Goal: Task Accomplishment & Management: Use online tool/utility

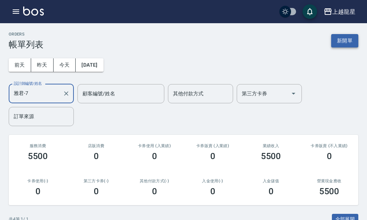
type input "雅君-7"
click at [344, 39] on button "新開單" at bounding box center [344, 40] width 27 height 13
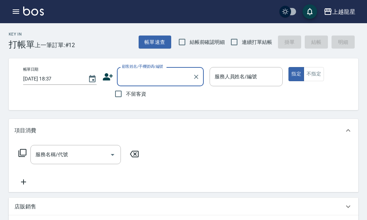
click at [140, 96] on span "不留客資" at bounding box center [136, 94] width 20 height 8
click at [126, 96] on input "不留客資" at bounding box center [118, 93] width 15 height 15
checkbox input "true"
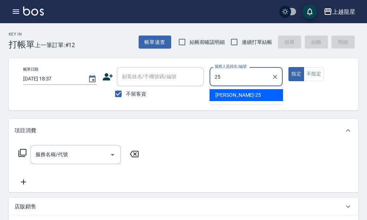
type input "淑雲-25"
type button "true"
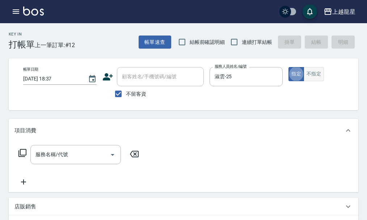
click at [320, 78] on button "不指定" at bounding box center [314, 74] width 20 height 14
click at [94, 158] on input "服務名稱/代號" at bounding box center [70, 154] width 73 height 13
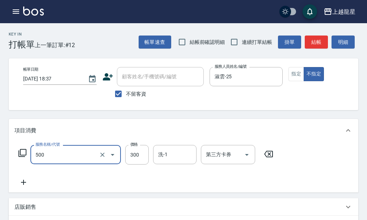
type input "一般洗髮(500)"
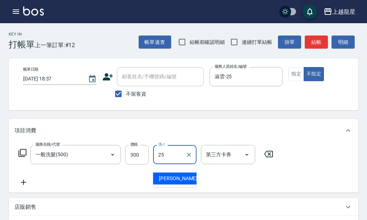
type input "淑雲-25"
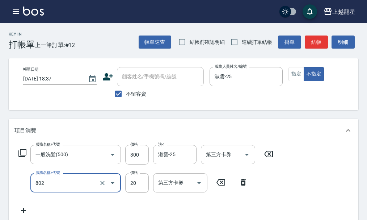
type input "潤絲(802)"
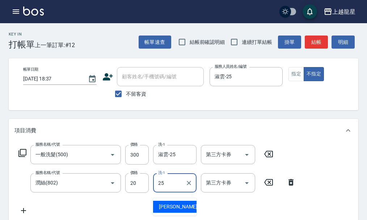
type input "淑雲-25"
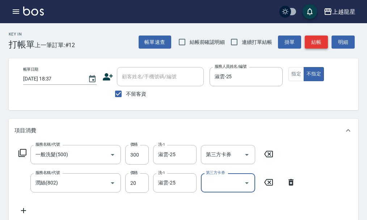
click at [319, 39] on button "結帳" at bounding box center [316, 41] width 23 height 13
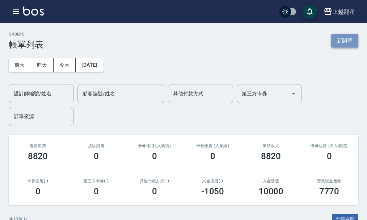
click at [338, 43] on button "新開單" at bounding box center [344, 40] width 27 height 13
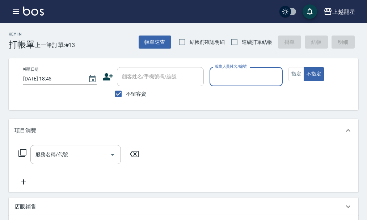
click at [135, 93] on span "不留客資" at bounding box center [136, 94] width 20 height 8
click at [126, 93] on input "不留客資" at bounding box center [118, 93] width 15 height 15
checkbox input "false"
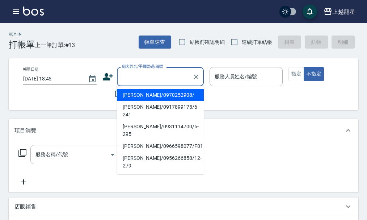
click at [141, 76] on div "顧客姓名/手機號碼/編號 顧客姓名/手機號碼/編號" at bounding box center [160, 76] width 87 height 19
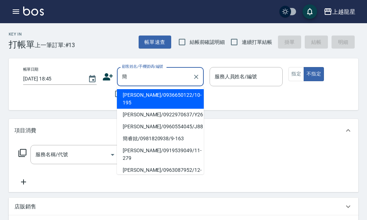
click at [134, 164] on li "[PERSON_NAME]/0963087952/12-114" at bounding box center [160, 174] width 87 height 20
type input "[PERSON_NAME]/0963087952/12-114"
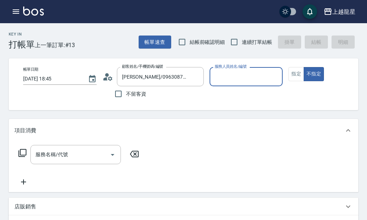
type input "雅君-7"
click at [290, 71] on button "指定" at bounding box center [297, 74] width 16 height 14
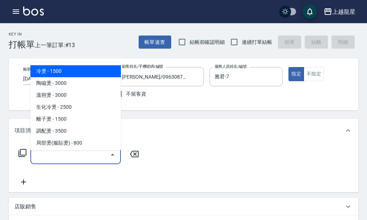
click at [49, 160] on input "服務名稱/代號" at bounding box center [70, 154] width 73 height 13
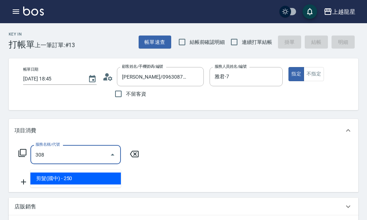
type input "剪髮(國中)(308)"
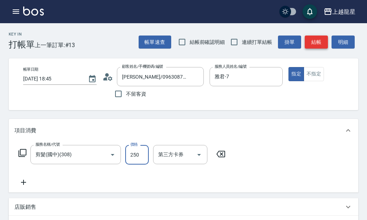
click at [317, 41] on button "結帳" at bounding box center [316, 41] width 23 height 13
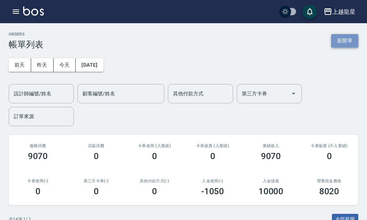
click at [333, 41] on button "新開單" at bounding box center [344, 40] width 27 height 13
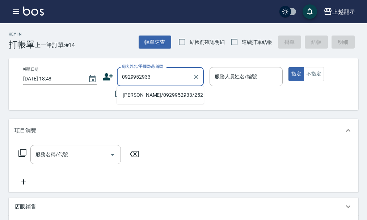
click at [134, 93] on li "[PERSON_NAME]/0929952933/252" at bounding box center [160, 95] width 87 height 12
type input "[PERSON_NAME]/0929952933/252"
type input "處長-L"
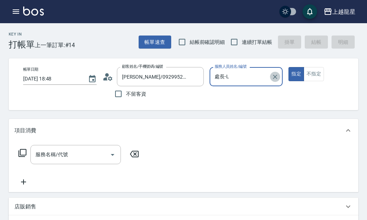
click at [276, 76] on icon "Clear" at bounding box center [275, 77] width 4 height 4
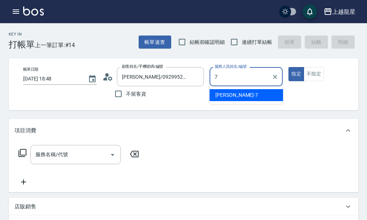
type input "雅君-7"
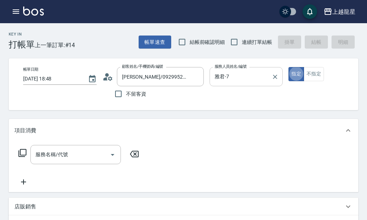
type button "true"
click at [310, 79] on button "不指定" at bounding box center [314, 74] width 20 height 14
click at [89, 161] on input "服務名稱/代號" at bounding box center [70, 154] width 73 height 13
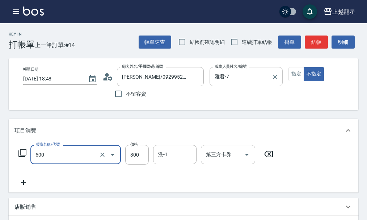
type input "一般洗髮(500)"
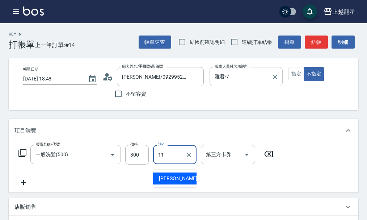
type input "[PERSON_NAME]-11"
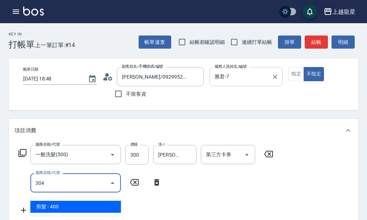
type input "剪髮(304)"
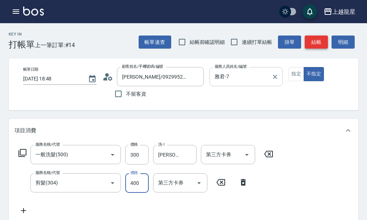
click at [315, 39] on button "結帳" at bounding box center [316, 41] width 23 height 13
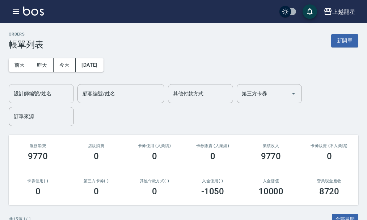
click at [64, 96] on input "設計師編號/姓名" at bounding box center [41, 93] width 59 height 13
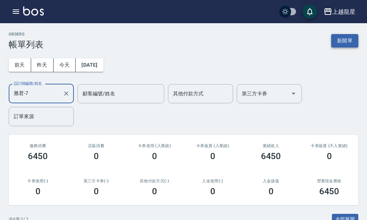
type input "雅君-7"
click at [344, 38] on button "新開單" at bounding box center [344, 40] width 27 height 13
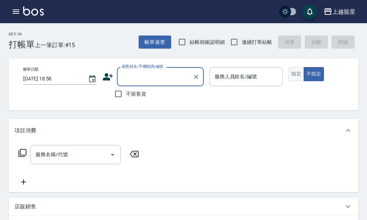
click at [295, 75] on button "指定" at bounding box center [297, 74] width 16 height 14
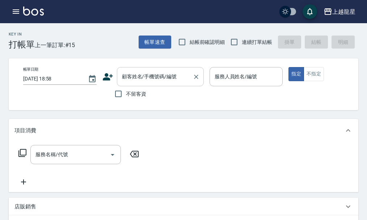
type button "true"
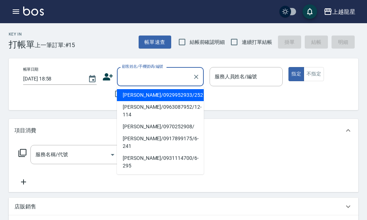
click at [134, 77] on input "顧客姓名/手機號碼/編號" at bounding box center [155, 76] width 70 height 13
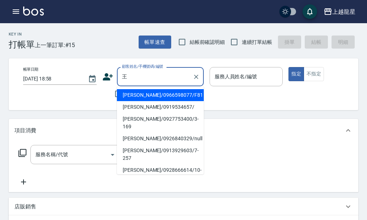
click at [152, 164] on li "[PERSON_NAME]/0928666614/10-17" at bounding box center [160, 174] width 87 height 20
type input "[PERSON_NAME]/0928666614/10-17"
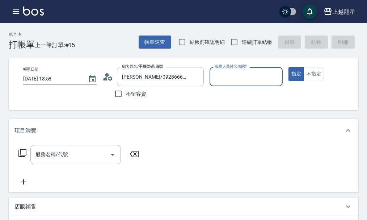
type input "Alisa-10"
click at [276, 78] on icon "Clear" at bounding box center [275, 77] width 4 height 4
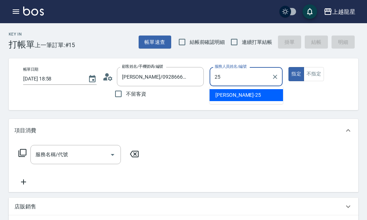
click at [213, 95] on div "淑雲 -25" at bounding box center [247, 95] width 74 height 12
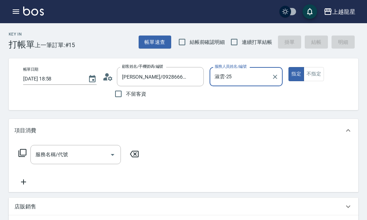
type input "淑雲-25"
click at [23, 154] on icon at bounding box center [22, 152] width 9 height 9
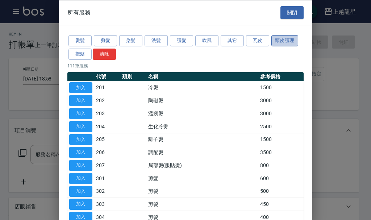
click at [283, 39] on button "頭皮護理" at bounding box center [284, 40] width 27 height 11
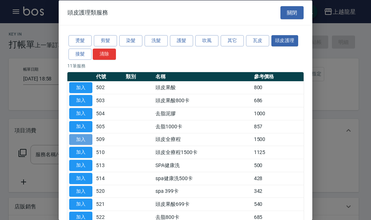
click at [80, 139] on button "加入" at bounding box center [80, 139] width 23 height 11
type input "頭皮全療程(509)"
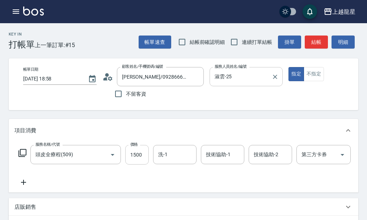
click at [134, 164] on input "1500" at bounding box center [137, 155] width 24 height 20
type input "1200"
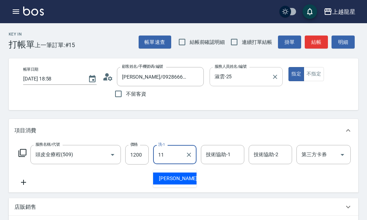
type input "[PERSON_NAME]-11"
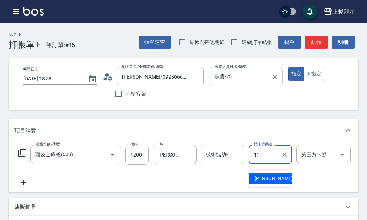
type input "[PERSON_NAME]-11"
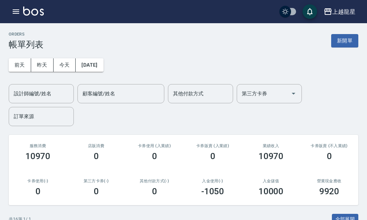
click at [38, 9] on img at bounding box center [33, 11] width 21 height 9
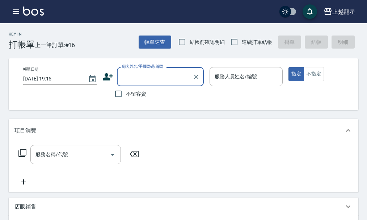
click at [127, 78] on input "顧客姓名/手機號碼/編號" at bounding box center [155, 76] width 70 height 13
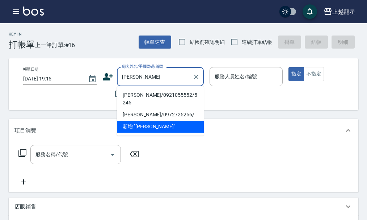
type input "[PERSON_NAME]/0921055552/5-245"
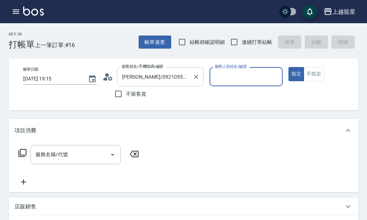
type input "淑雲-25"
click at [289, 67] on button "指定" at bounding box center [297, 74] width 16 height 14
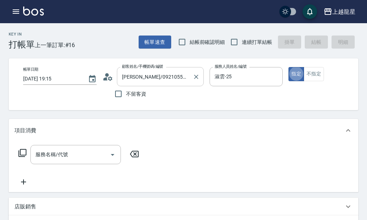
type button "true"
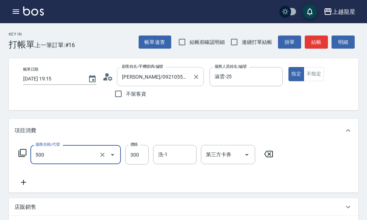
type input "一般洗髮(500)"
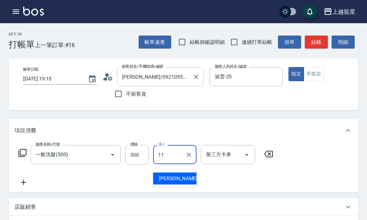
type input "[PERSON_NAME]-11"
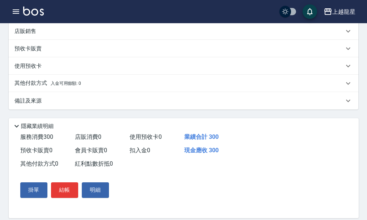
scroll to position [219, 0]
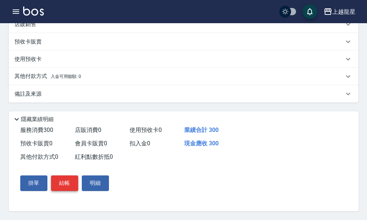
click at [67, 184] on button "結帳" at bounding box center [64, 182] width 27 height 15
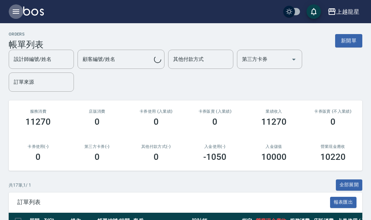
click at [13, 11] on icon "button" at bounding box center [16, 11] width 9 height 9
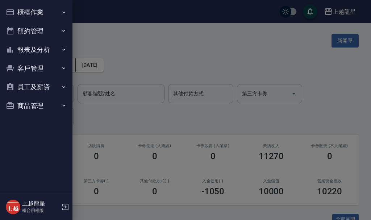
click at [156, 66] on div at bounding box center [185, 110] width 371 height 220
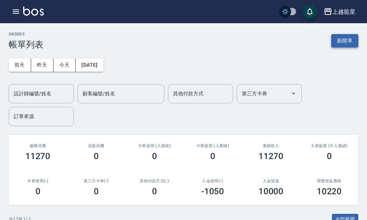
click at [341, 42] on button "新開單" at bounding box center [344, 40] width 27 height 13
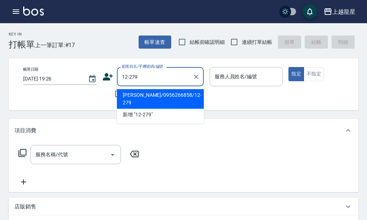
type input "[PERSON_NAME]/0956266858/12-279"
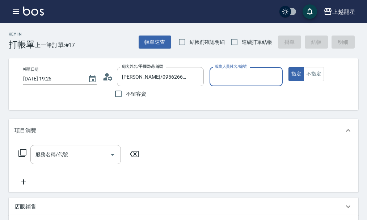
type input "Alisa-10"
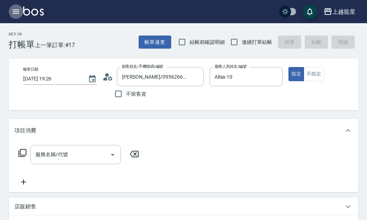
click at [16, 13] on icon "button" at bounding box center [16, 11] width 7 height 4
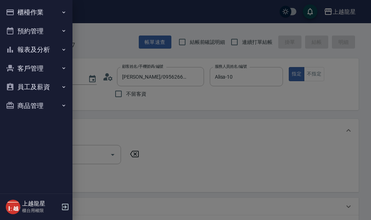
click at [41, 13] on button "櫃檯作業" at bounding box center [36, 12] width 67 height 19
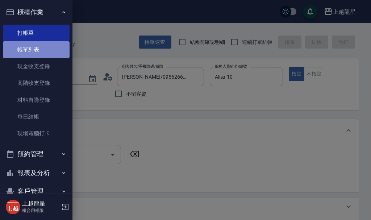
click at [48, 46] on link "帳單列表" at bounding box center [36, 49] width 67 height 17
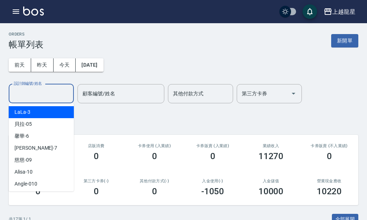
click at [58, 95] on input "設計師編號/姓名" at bounding box center [41, 93] width 59 height 13
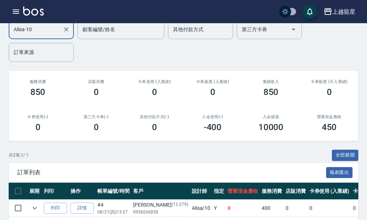
scroll to position [112, 0]
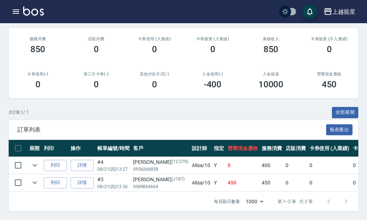
type input "Alisa-10"
click at [24, 13] on img at bounding box center [33, 11] width 21 height 9
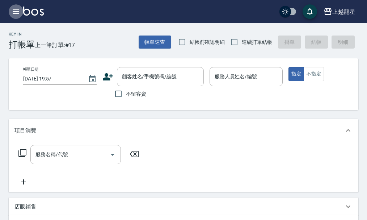
click at [14, 10] on icon "button" at bounding box center [16, 11] width 7 height 4
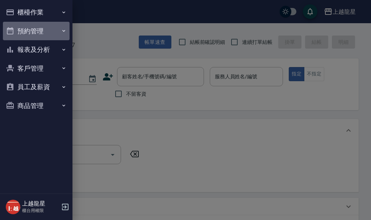
click at [21, 29] on button "預約管理" at bounding box center [36, 31] width 67 height 19
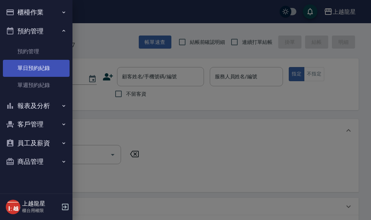
click at [40, 67] on link "單日預約紀錄" at bounding box center [36, 68] width 67 height 17
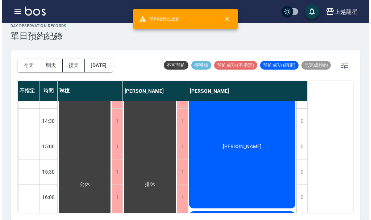
scroll to position [351, 0]
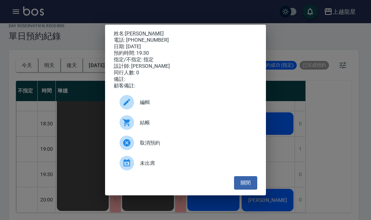
click at [332, 148] on div "姓名: [PERSON_NAME]: [PHONE_NUMBER] 日期: [DATE] 預約時間: 19:30 指定/不指定: 指定 設計師: [PERSO…" at bounding box center [185, 110] width 371 height 220
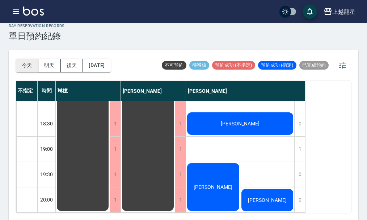
click at [26, 68] on button "今天" at bounding box center [27, 65] width 22 height 13
click at [29, 59] on button "今天" at bounding box center [27, 65] width 22 height 13
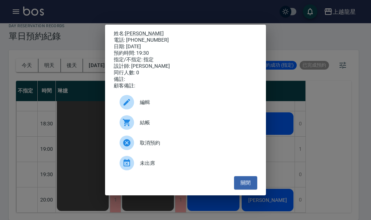
click at [166, 125] on span "結帳" at bounding box center [196, 123] width 112 height 8
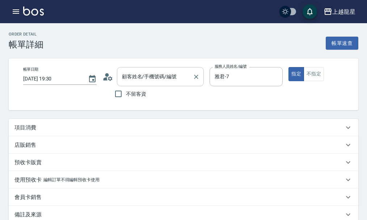
type input "[DATE] 19:30"
type input "雅君-7"
type input "楊惠棠/0988699458/8-31"
click at [153, 74] on input "楊惠棠/0988699458/8-31" at bounding box center [155, 76] width 70 height 13
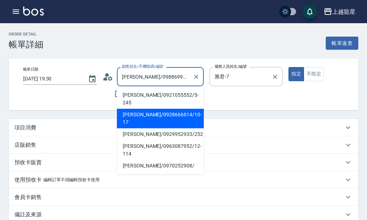
click at [218, 96] on div "服務人員姓名/編號 雅君-7 服務人員姓名/編號" at bounding box center [247, 84] width 74 height 34
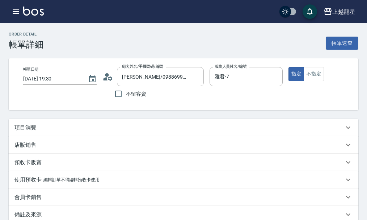
click at [98, 131] on div "項目消費" at bounding box center [179, 128] width 330 height 8
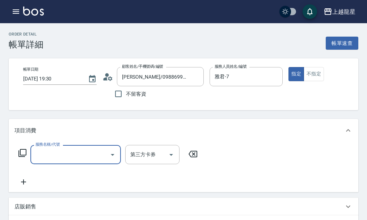
click at [99, 156] on input "服務名稱/代號" at bounding box center [70, 154] width 73 height 13
type input "一般洗髮(500)"
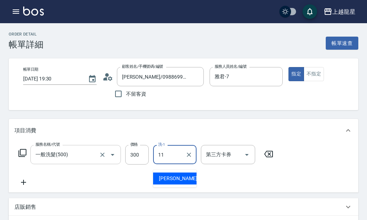
type input "[PERSON_NAME]-11"
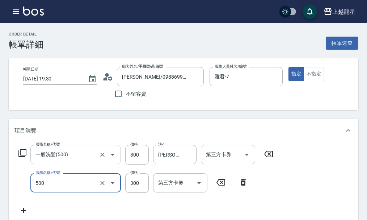
type input "一般洗髮(500)"
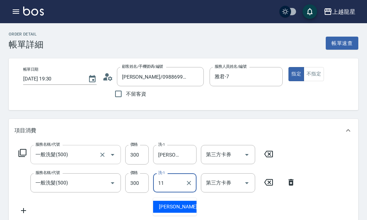
type input "[PERSON_NAME]-11"
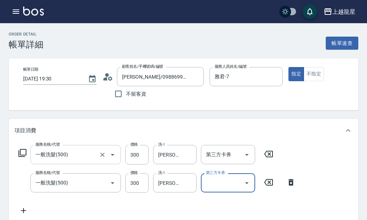
scroll to position [3, 0]
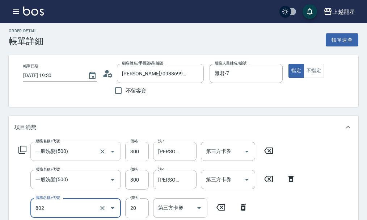
type input "潤絲(802)"
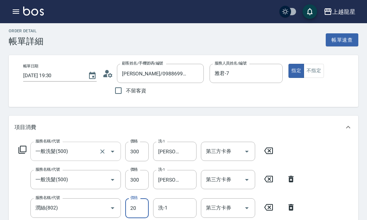
scroll to position [7, 0]
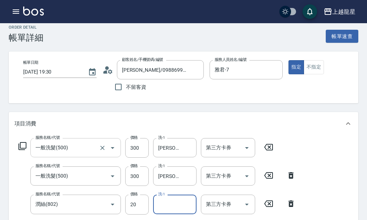
type input "0"
type input "[PERSON_NAME]-11"
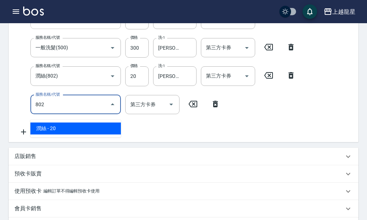
type input "潤絲(802)"
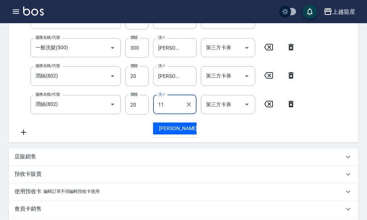
type input "[PERSON_NAME]-11"
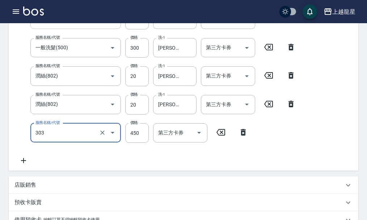
type input "剪髮(303)"
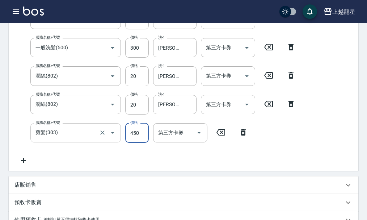
click at [67, 139] on input "剪髮(303)" at bounding box center [66, 132] width 64 height 13
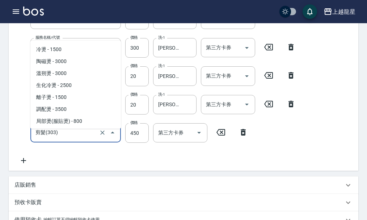
scroll to position [34, 0]
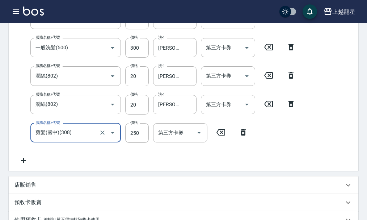
type input "剪髮(國中)(308)"
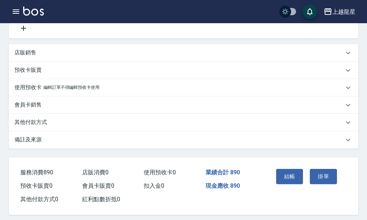
scroll to position [280, 0]
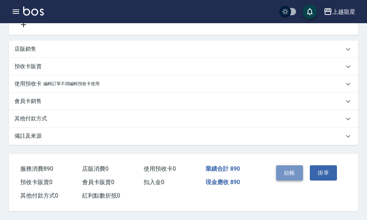
click at [290, 168] on button "結帳" at bounding box center [289, 172] width 27 height 15
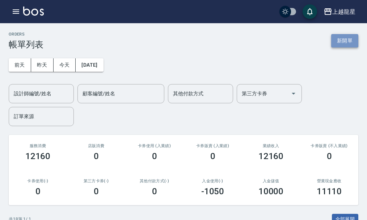
click at [348, 37] on button "新開單" at bounding box center [344, 40] width 27 height 13
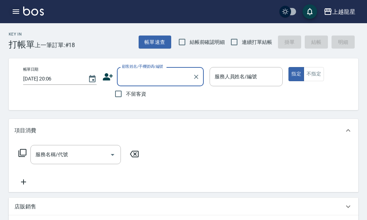
click at [13, 17] on button "button" at bounding box center [16, 11] width 14 height 14
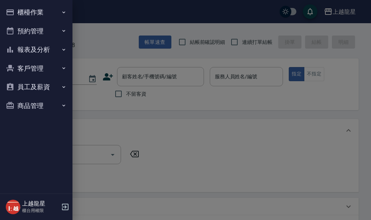
click at [31, 15] on button "櫃檯作業" at bounding box center [36, 12] width 67 height 19
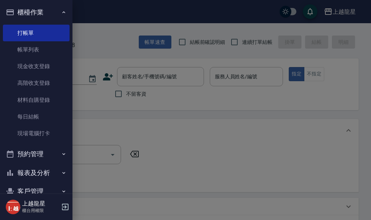
click at [47, 53] on link "帳單列表" at bounding box center [36, 49] width 67 height 17
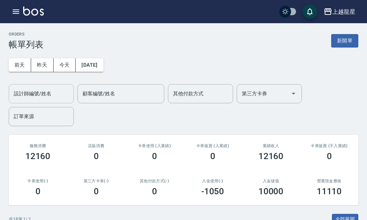
click at [47, 101] on div "設計師編號/姓名" at bounding box center [41, 93] width 65 height 19
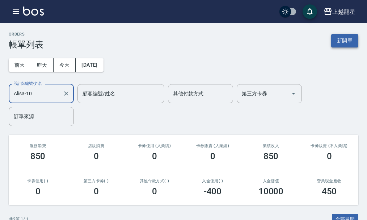
type input "Alisa-10"
click at [336, 40] on button "新開單" at bounding box center [344, 40] width 27 height 13
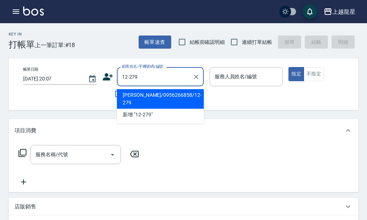
type input "[PERSON_NAME]/0956266858/12-279"
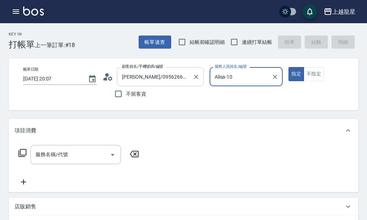
type input "Alisa-10"
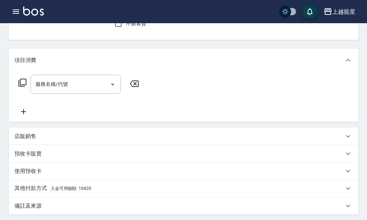
scroll to position [72, 0]
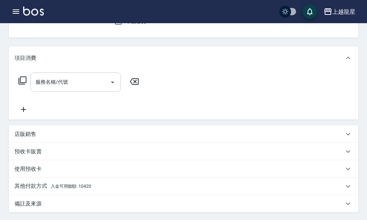
click at [64, 88] on input "服務名稱/代號" at bounding box center [70, 82] width 73 height 13
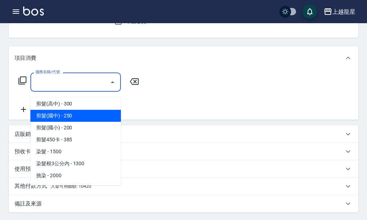
scroll to position [145, 0]
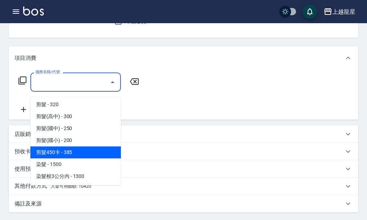
drag, startPoint x: 99, startPoint y: 156, endPoint x: 100, endPoint y: 163, distance: 7.6
click at [99, 158] on span "剪髮450卡 - 385" at bounding box center [75, 152] width 91 height 12
type input "剪髮450卡(311)"
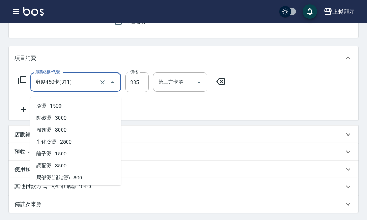
click at [81, 88] on input "剪髮450卡(311)" at bounding box center [66, 82] width 64 height 13
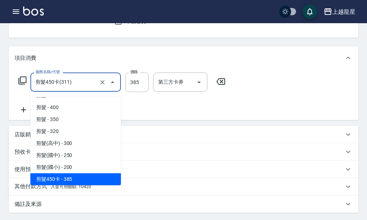
click at [112, 87] on icon "Close" at bounding box center [112, 82] width 9 height 9
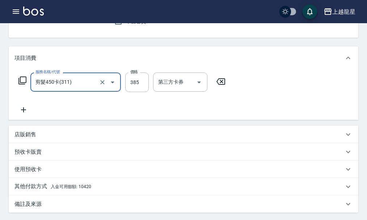
click at [104, 81] on div at bounding box center [107, 81] width 20 height 19
click at [106, 92] on div at bounding box center [107, 81] width 20 height 19
click at [103, 84] on icon "Clear" at bounding box center [102, 82] width 7 height 7
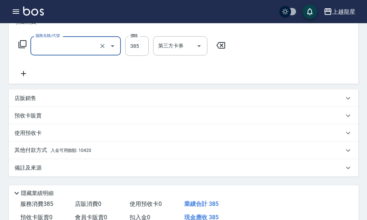
scroll to position [36, 0]
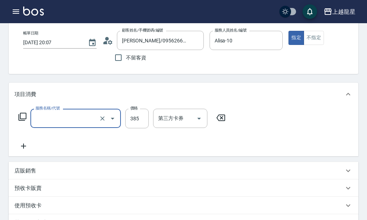
click at [85, 124] on input "服務名稱/代號" at bounding box center [66, 118] width 64 height 13
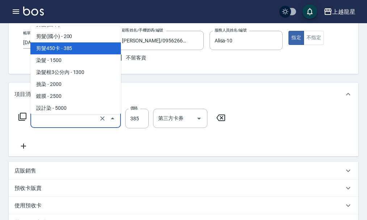
scroll to position [190, 0]
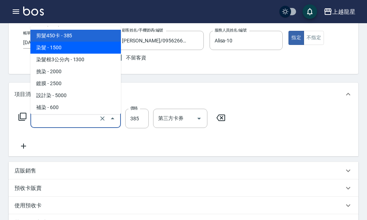
click at [91, 50] on span "染髮 - 1500" at bounding box center [75, 48] width 91 height 12
type input "染髮(400)"
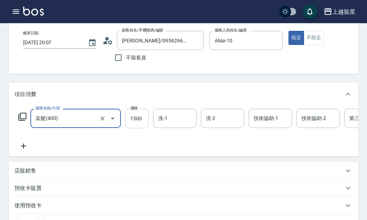
click at [136, 125] on input "1500" at bounding box center [137, 119] width 24 height 20
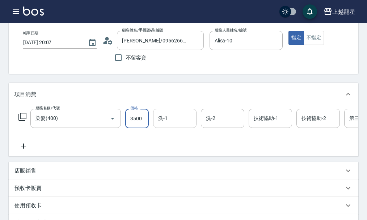
type input "3500"
click at [182, 121] on input "洗-1" at bounding box center [174, 118] width 37 height 13
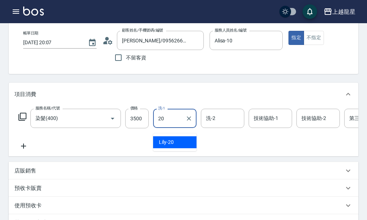
type input "Lily-20"
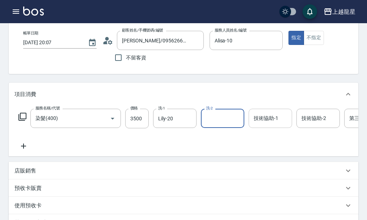
click at [270, 122] on div "技術協助-1 技術協助-1" at bounding box center [270, 118] width 43 height 19
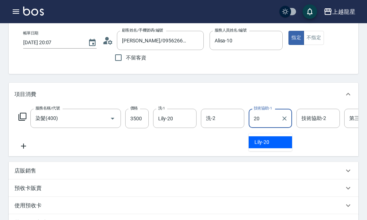
type input "Lily-20"
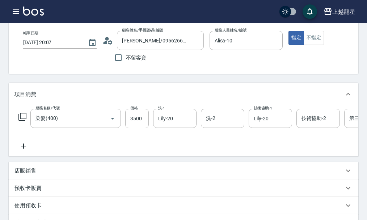
click at [22, 150] on icon at bounding box center [23, 146] width 18 height 9
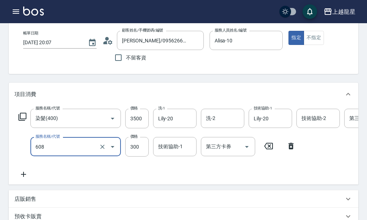
type input "頭皮隔離(608)"
click at [152, 148] on div "服務名稱/代號 頭皮隔離(608) 服務名稱/代號 價格 300 價格 技術協助-1 技術協助-1 第三方卡券 第三方卡券" at bounding box center [157, 147] width 286 height 20
click at [171, 151] on div "技術協助-1 技術協助-1" at bounding box center [174, 146] width 43 height 19
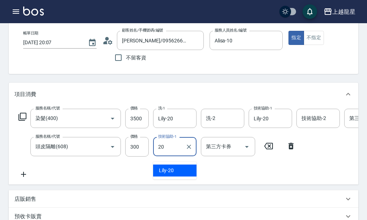
type input "Lily-20"
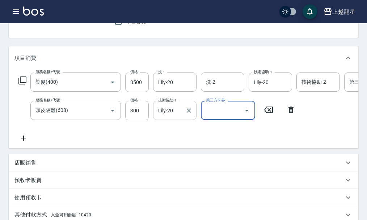
scroll to position [181, 0]
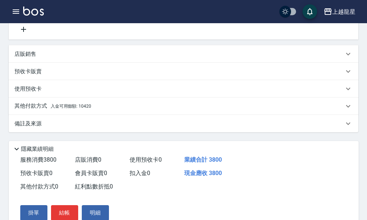
click at [102, 110] on div "其他付款方式 入金可用餘額: 10420" at bounding box center [179, 106] width 330 height 8
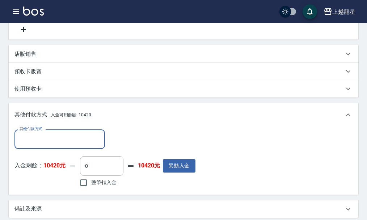
scroll to position [0, 0]
click at [84, 190] on input "整筆扣入金" at bounding box center [83, 182] width 15 height 15
checkbox input "true"
type input "3800"
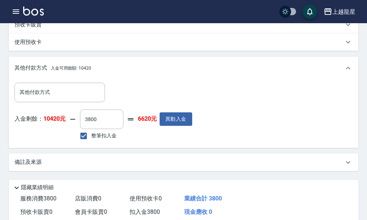
scroll to position [310, 0]
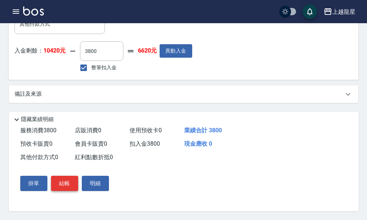
click at [72, 189] on button "結帳" at bounding box center [64, 183] width 27 height 15
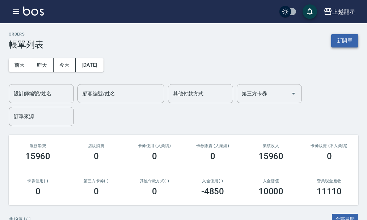
click at [342, 39] on button "新開單" at bounding box center [344, 40] width 27 height 13
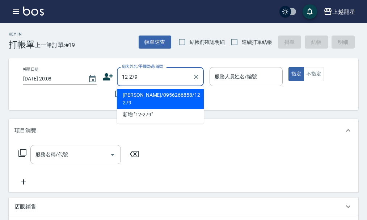
type input "[PERSON_NAME]/0956266858/12-279"
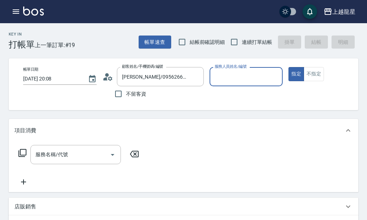
type input "Alisa-10"
click at [79, 154] on input "服務名稱/代號" at bounding box center [70, 154] width 73 height 13
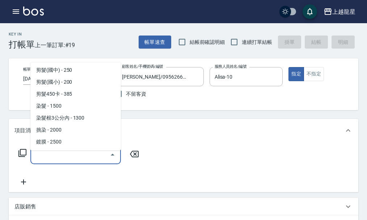
scroll to position [181, 0]
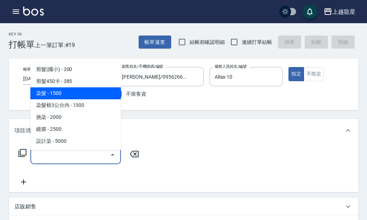
click at [100, 96] on span "染髮 - 1500" at bounding box center [75, 93] width 91 height 12
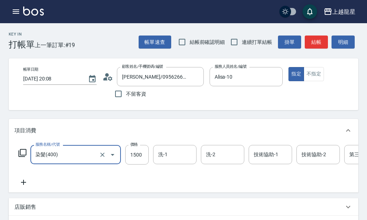
click at [81, 160] on input "染髮(400)" at bounding box center [66, 154] width 64 height 13
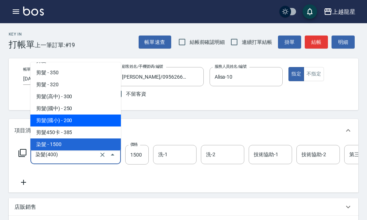
scroll to position [166, 0]
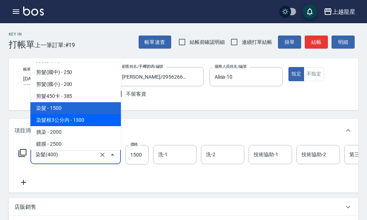
click at [96, 119] on span "染髮根3公分內 - 1300" at bounding box center [75, 120] width 91 height 12
type input "染髮根3公分內(401)"
type input "1300"
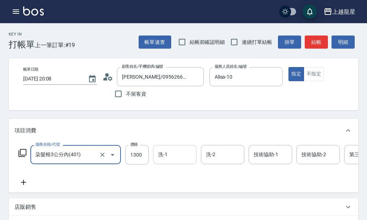
click at [159, 156] on input "洗-1" at bounding box center [174, 154] width 37 height 13
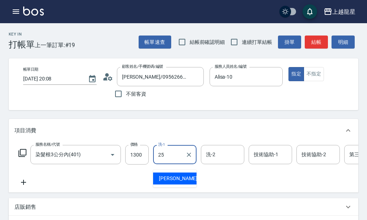
type input "淑雲-25"
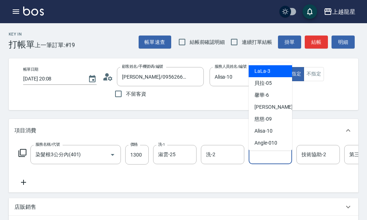
click at [269, 156] on div "技術協助-1 技術協助-1" at bounding box center [270, 154] width 43 height 19
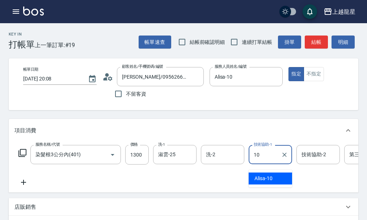
type input "Alisa-10"
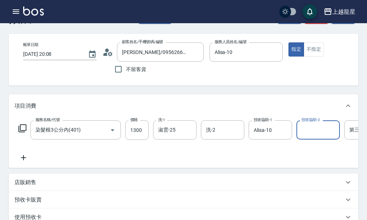
scroll to position [36, 0]
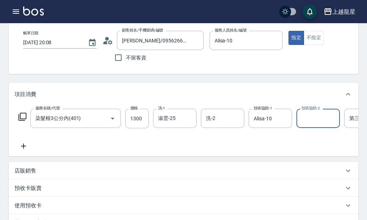
click at [26, 148] on icon at bounding box center [23, 145] width 5 height 5
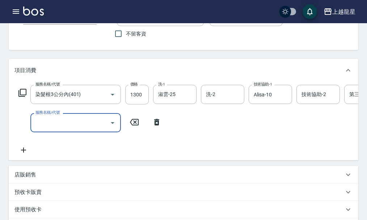
scroll to position [72, 0]
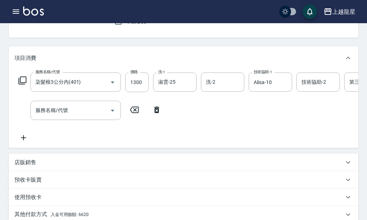
click at [41, 168] on div "店販銷售" at bounding box center [184, 162] width 350 height 17
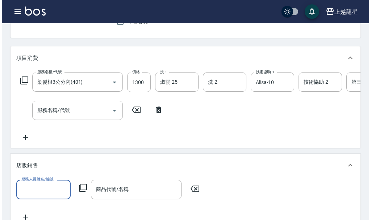
scroll to position [0, 0]
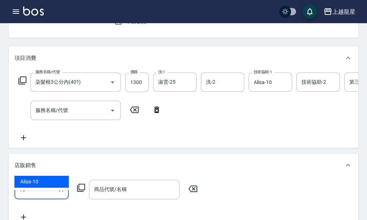
type input "Alisa-10"
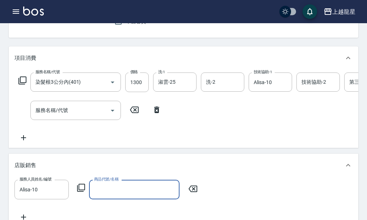
click at [82, 192] on icon at bounding box center [81, 187] width 9 height 9
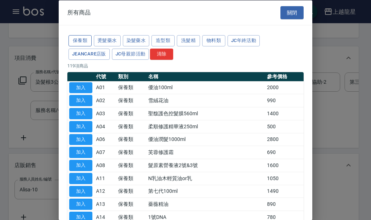
click at [84, 36] on button "保養類" at bounding box center [79, 40] width 23 height 11
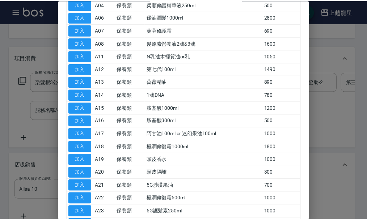
scroll to position [181, 0]
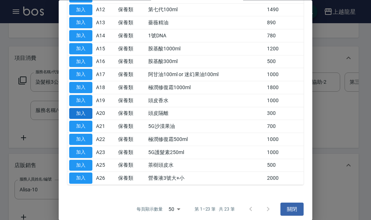
click at [85, 113] on button "加入" at bounding box center [80, 113] width 23 height 11
type input "頭皮隔離"
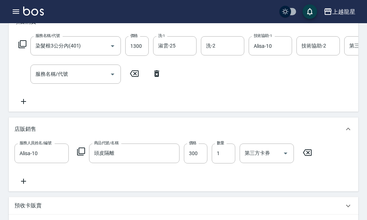
scroll to position [72, 0]
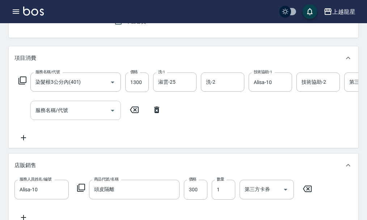
click at [81, 117] on input "服務名稱/代號" at bounding box center [70, 110] width 73 height 13
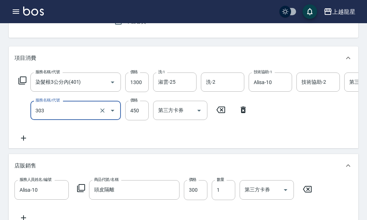
type input "剪髮(303)"
click at [130, 138] on div "服務名稱/代號 染髮根3公分內(401) 服務名稱/代號 價格 1300 價格 洗-1 淑雲-25 洗-1 洗-2 洗-2 技術協助-1 Alisa-10 技…" at bounding box center [217, 107] width 407 height 70
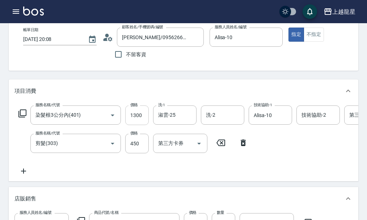
scroll to position [36, 0]
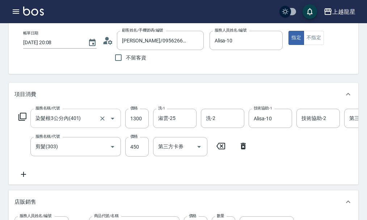
click at [89, 123] on input "染髮根3公分內(401)" at bounding box center [66, 118] width 64 height 13
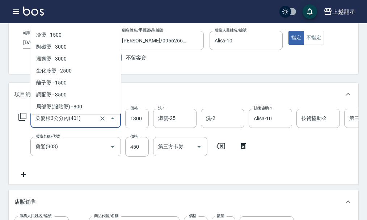
scroll to position [142, 0]
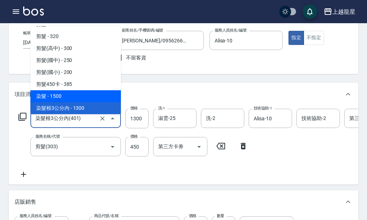
click at [87, 98] on span "染髮 - 1500" at bounding box center [75, 96] width 91 height 12
type input "染髮(400)"
type input "1500"
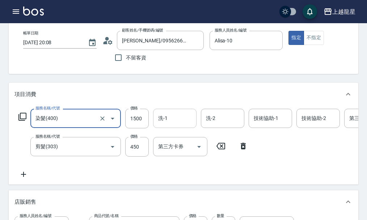
click at [170, 125] on input "洗-1" at bounding box center [174, 118] width 37 height 13
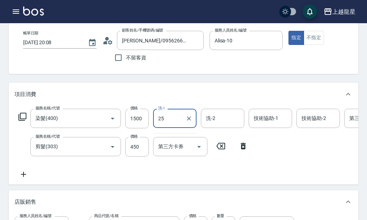
type input "淑雲-25"
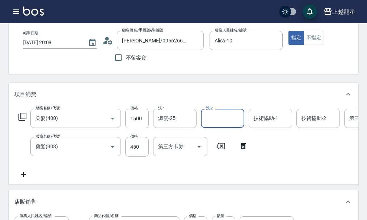
click at [263, 124] on input "技術協助-1" at bounding box center [270, 118] width 37 height 13
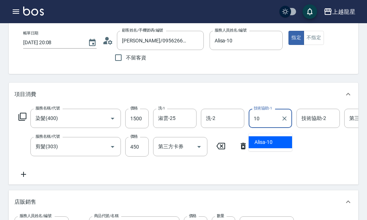
type input "Alisa-10"
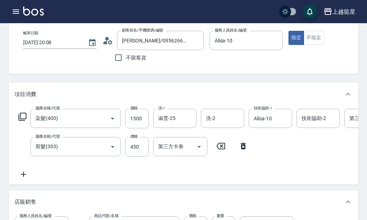
click at [262, 162] on div "服務名稱/代號 染髮(400) 服務名稱/代號 價格 1500 價格 洗-1 淑雲-25 洗-1 洗-2 洗-2 技術協助-1 Alisa-10 技術協助-1…" at bounding box center [217, 144] width 407 height 70
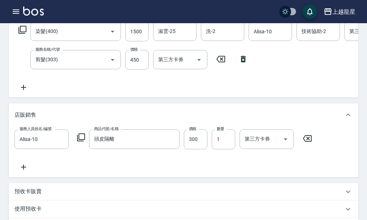
scroll to position [217, 0]
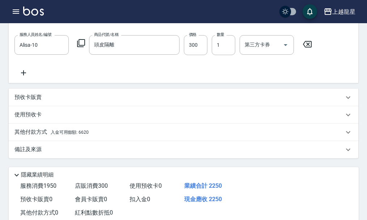
click at [65, 135] on span "入金可用餘額: 6620" at bounding box center [70, 132] width 38 height 5
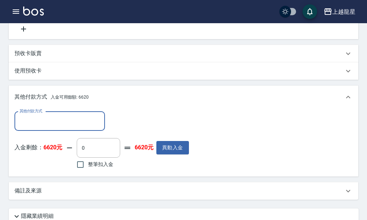
scroll to position [326, 0]
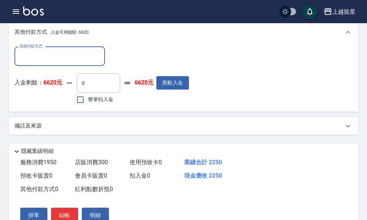
click at [80, 107] on input "整筆扣入金" at bounding box center [80, 99] width 15 height 15
checkbox input "true"
type input "2250"
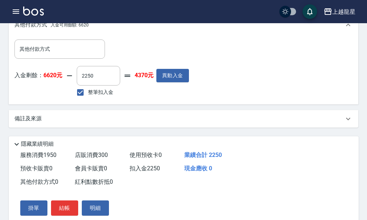
scroll to position [372, 0]
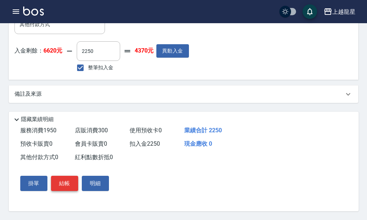
click at [67, 181] on button "結帳" at bounding box center [64, 183] width 27 height 15
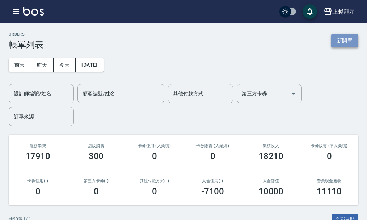
click at [353, 40] on button "新開單" at bounding box center [344, 40] width 27 height 13
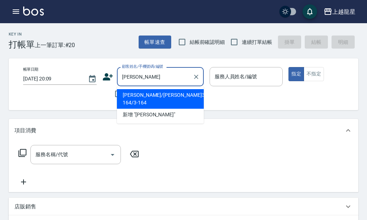
click at [181, 94] on li "周慧敏/周慧敏3-164/3-164" at bounding box center [160, 99] width 87 height 20
type input "周慧敏/周慧敏3-164/3-164"
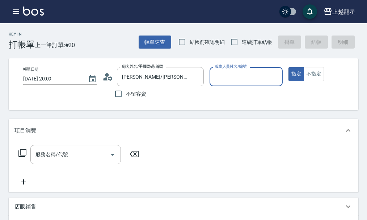
type input "Alisa-10"
click at [84, 161] on input "服務名稱/代號" at bounding box center [70, 154] width 73 height 13
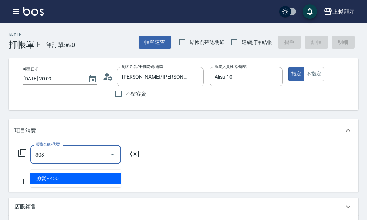
click at [89, 175] on span "剪髮 - 450" at bounding box center [75, 178] width 91 height 12
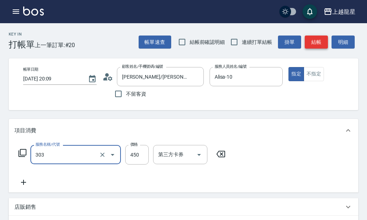
type input "剪髮(303)"
click at [316, 45] on button "結帳" at bounding box center [316, 41] width 23 height 13
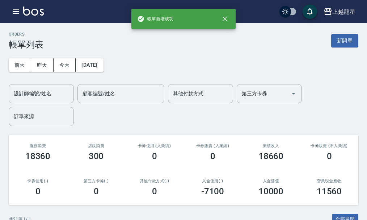
click at [39, 53] on div "前天 昨天 今天 2025/08/21 設計師編號/姓名 設計師編號/姓名 顧客編號/姓名 顧客編號/姓名 其他付款方式 其他付款方式 第三方卡券 第三方卡券…" at bounding box center [184, 88] width 350 height 76
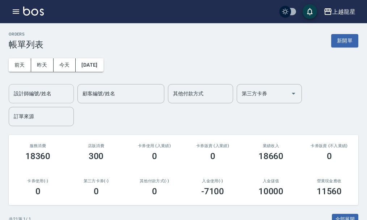
click at [35, 98] on input "設計師編號/姓名" at bounding box center [41, 93] width 59 height 13
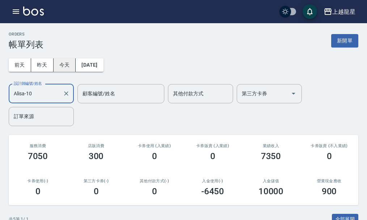
type input "Alisa-10"
click at [57, 65] on button "今天" at bounding box center [65, 64] width 22 height 13
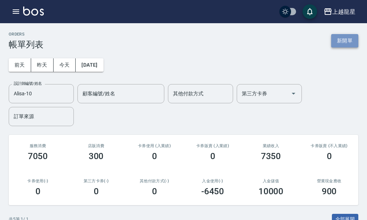
click at [347, 41] on button "新開單" at bounding box center [344, 40] width 27 height 13
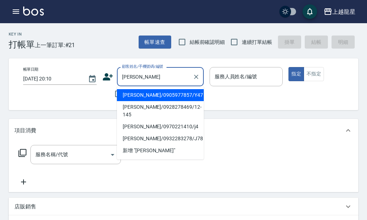
click at [142, 108] on li "林秀梅/0928278469/12-145" at bounding box center [160, 111] width 87 height 20
type input "林秀梅/0928278469/12-145"
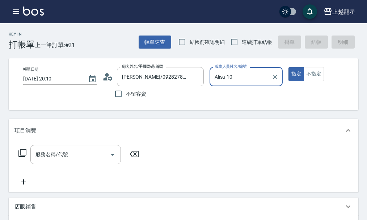
type input "Alisa-10"
click at [78, 160] on input "服務名稱/代號" at bounding box center [70, 154] width 73 height 13
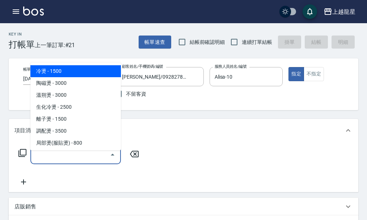
click at [102, 75] on span "冷燙 - 1500" at bounding box center [75, 71] width 91 height 12
type input "冷燙(201)"
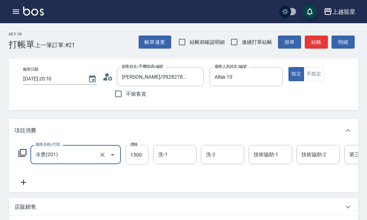
click at [135, 164] on input "1500" at bounding box center [137, 155] width 24 height 20
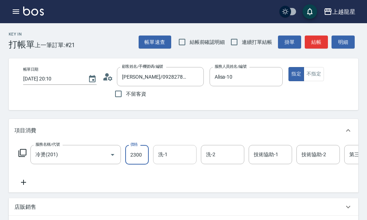
type input "2300"
click at [184, 159] on input "洗-1" at bounding box center [174, 154] width 37 height 13
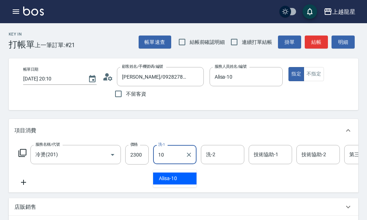
type input "Alisa-10"
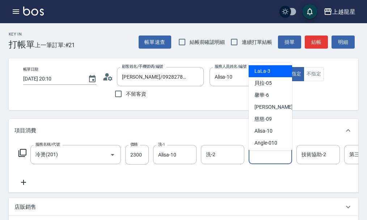
click at [267, 161] on input "技術協助-1" at bounding box center [270, 154] width 37 height 13
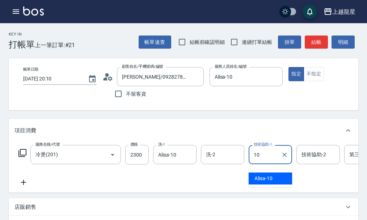
type input "Alisa-10"
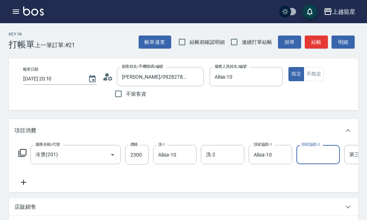
click at [27, 187] on icon at bounding box center [23, 182] width 18 height 9
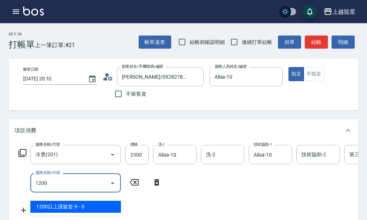
scroll to position [36, 0]
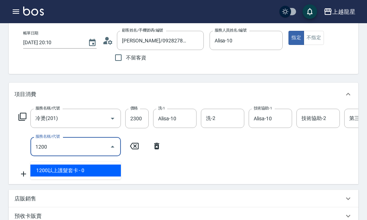
click at [98, 169] on span "1200以上護髮套卡 - 0" at bounding box center [75, 170] width 91 height 12
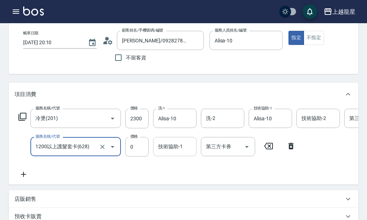
click at [179, 156] on div "技術協助-1" at bounding box center [174, 146] width 43 height 19
type input "1200以上護髮套卡(628)"
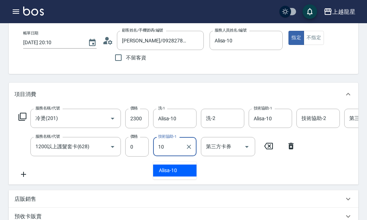
type input "Alisa-10"
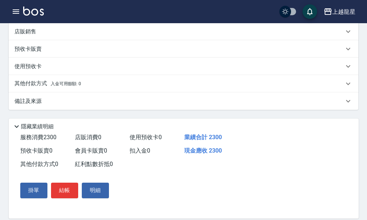
scroll to position [225, 0]
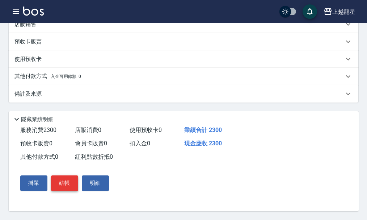
click at [68, 188] on button "結帳" at bounding box center [64, 182] width 27 height 15
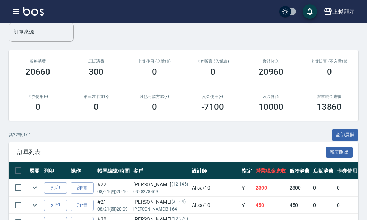
scroll to position [145, 0]
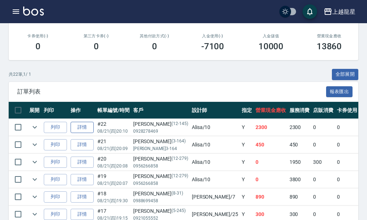
click at [80, 127] on link "詳情" at bounding box center [82, 127] width 23 height 11
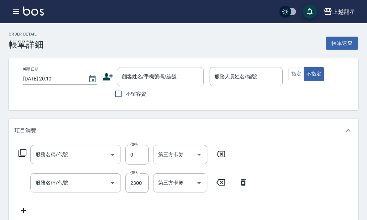
type input "Alisa-10"
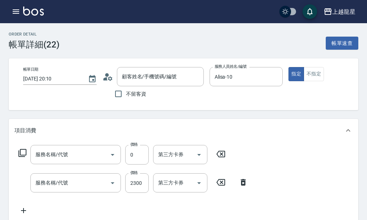
type input "1200以上護髮套卡(628)"
type input "冷燙(201)"
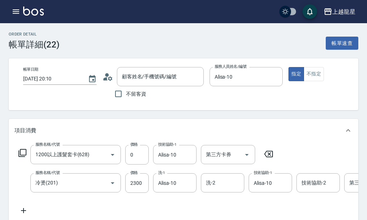
type input "林秀梅/0928278469/12-145"
click at [138, 185] on input "2300" at bounding box center [137, 183] width 24 height 20
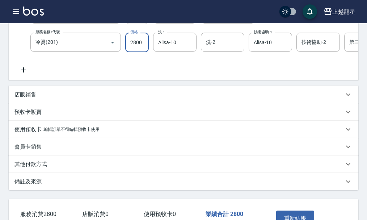
scroll to position [181, 0]
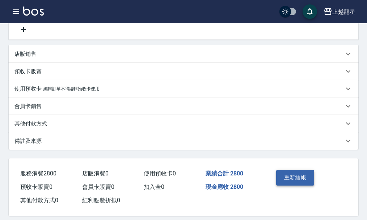
type input "2800"
click at [282, 185] on button "重新結帳" at bounding box center [295, 177] width 38 height 15
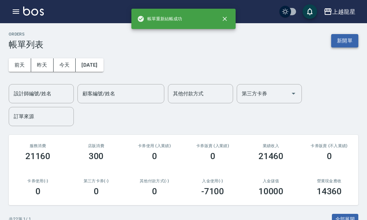
click at [344, 38] on button "新開單" at bounding box center [344, 40] width 27 height 13
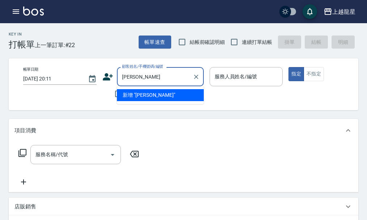
type input "林琦"
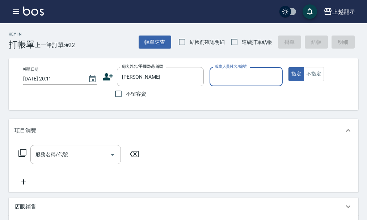
click at [289, 67] on button "指定" at bounding box center [297, 74] width 16 height 14
type button "true"
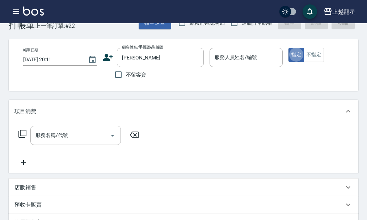
scroll to position [36, 0]
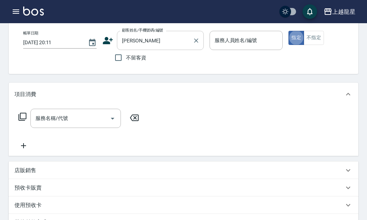
click at [147, 42] on input "林琦" at bounding box center [155, 40] width 70 height 13
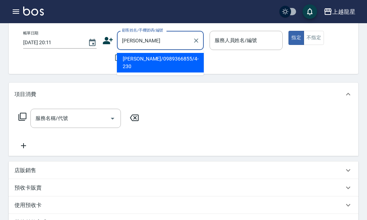
click at [152, 63] on li "林琦皓/0989366855/4-230" at bounding box center [160, 63] width 87 height 20
type input "林琦皓/0989366855/4-230"
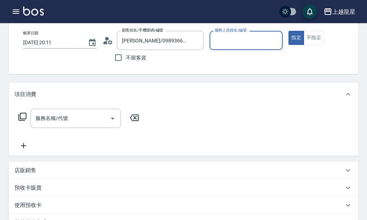
type input "Alisa-10"
click at [89, 123] on input "服務名稱/代號" at bounding box center [70, 118] width 73 height 13
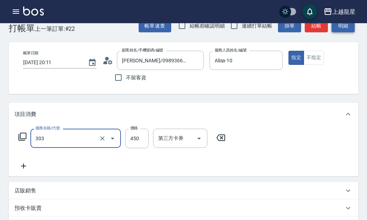
scroll to position [0, 0]
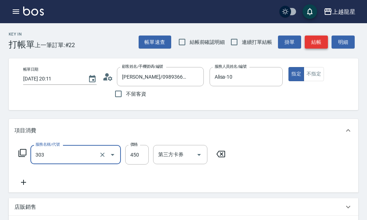
type input "剪髮(303)"
click at [323, 40] on button "結帳" at bounding box center [316, 41] width 23 height 13
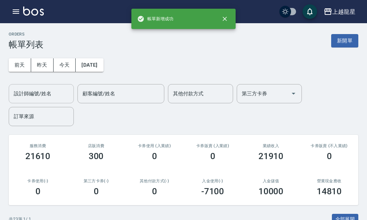
click at [34, 92] on div "設計師編號/姓名 設計師編號/姓名" at bounding box center [41, 93] width 65 height 19
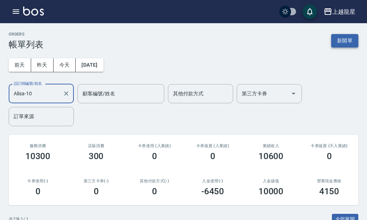
type input "Alisa-10"
click at [334, 42] on button "新開單" at bounding box center [344, 40] width 27 height 13
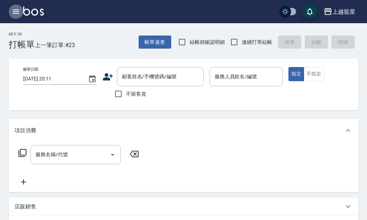
click at [15, 14] on icon "button" at bounding box center [16, 11] width 9 height 9
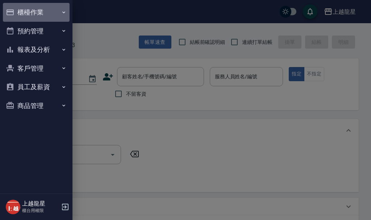
click at [44, 16] on button "櫃檯作業" at bounding box center [36, 12] width 67 height 19
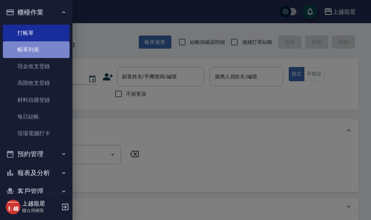
click at [53, 47] on link "帳單列表" at bounding box center [36, 49] width 67 height 17
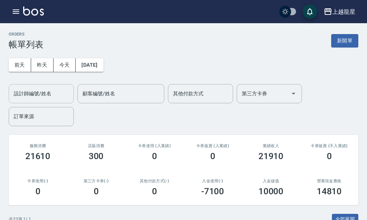
click at [43, 88] on input "設計師編號/姓名" at bounding box center [41, 93] width 59 height 13
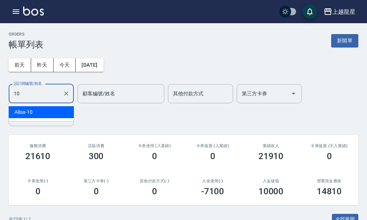
click at [53, 113] on div "Alisa -10" at bounding box center [41, 112] width 65 height 12
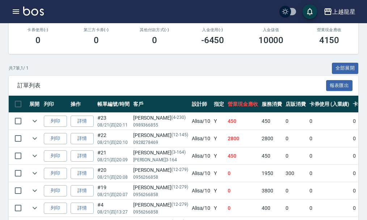
scroll to position [181, 0]
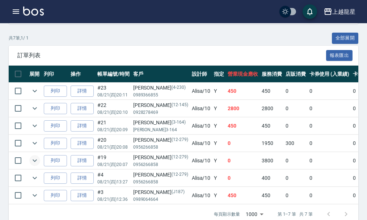
type input "Alisa-10"
click at [33, 159] on icon "expand row" at bounding box center [34, 160] width 9 height 9
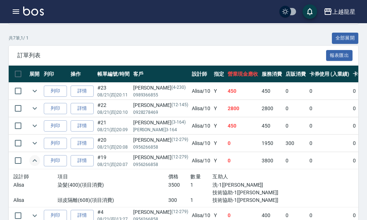
click at [32, 161] on icon "expand row" at bounding box center [34, 160] width 9 height 9
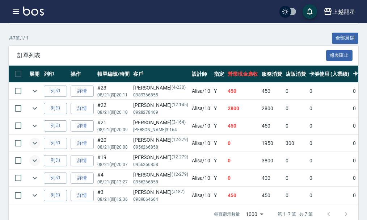
click at [32, 141] on icon "expand row" at bounding box center [34, 143] width 9 height 9
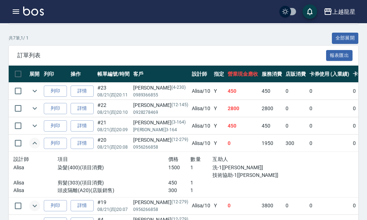
click at [35, 146] on icon "expand row" at bounding box center [34, 143] width 9 height 9
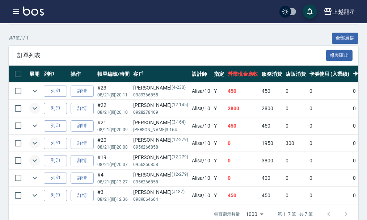
click at [34, 108] on icon "expand row" at bounding box center [35, 108] width 4 height 3
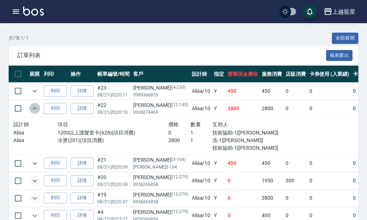
click at [34, 108] on icon "expand row" at bounding box center [34, 108] width 9 height 9
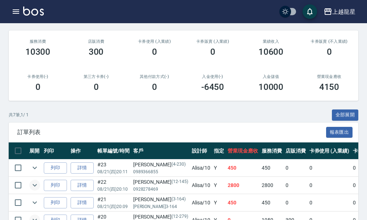
scroll to position [0, 0]
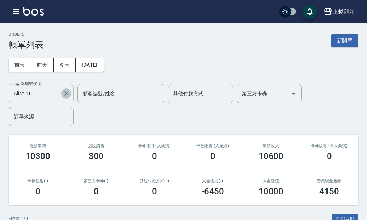
click at [67, 92] on icon "Clear" at bounding box center [66, 93] width 7 height 7
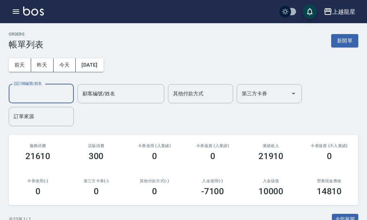
click at [13, 12] on icon "button" at bounding box center [16, 11] width 7 height 4
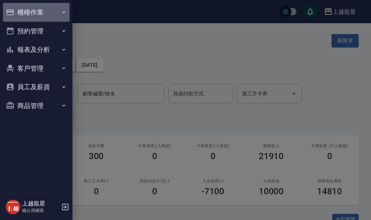
drag, startPoint x: 19, startPoint y: 11, endPoint x: 41, endPoint y: 45, distance: 40.8
click at [19, 12] on button "櫃檯作業" at bounding box center [36, 12] width 67 height 19
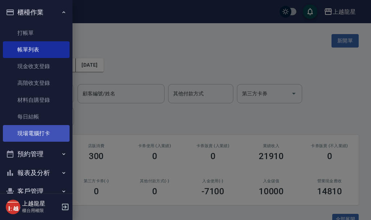
click at [51, 127] on link "現場電腦打卡" at bounding box center [36, 133] width 67 height 17
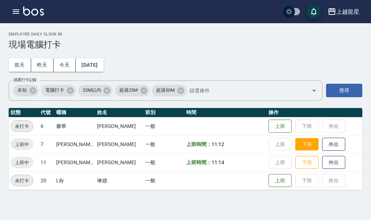
click at [295, 142] on button "下班" at bounding box center [306, 144] width 23 height 13
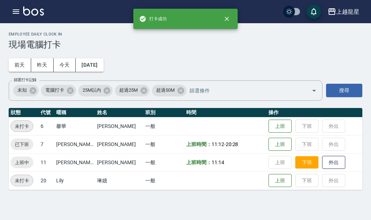
click at [295, 163] on button "下班" at bounding box center [306, 162] width 23 height 13
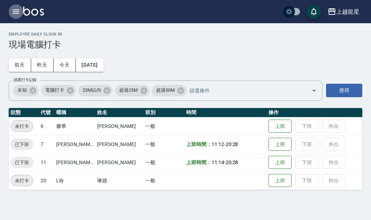
click at [13, 11] on icon "button" at bounding box center [16, 11] width 9 height 9
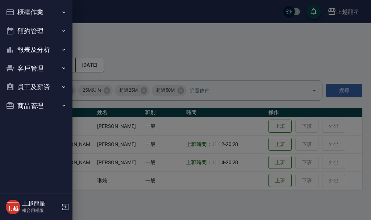
click at [30, 18] on button "櫃檯作業" at bounding box center [36, 12] width 67 height 19
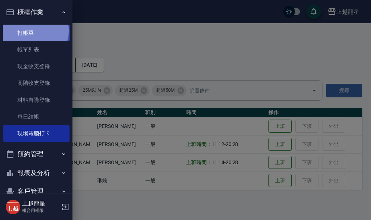
click at [35, 30] on link "打帳單" at bounding box center [36, 33] width 67 height 17
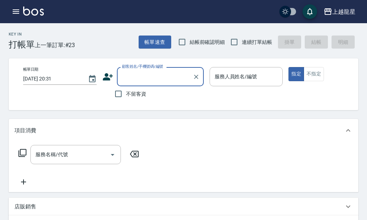
click at [132, 78] on input "顧客姓名/手機號碼/編號" at bounding box center [155, 76] width 70 height 13
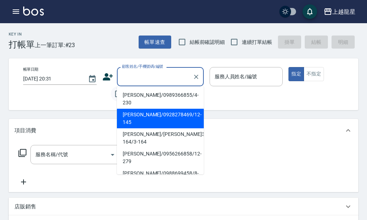
click at [112, 100] on input "不留客資" at bounding box center [118, 93] width 15 height 15
checkbox input "true"
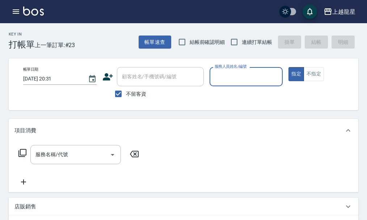
click at [261, 83] on div "服務人員姓名/編號" at bounding box center [247, 76] width 74 height 19
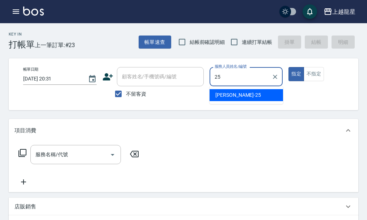
type input "淑雲-25"
type button "true"
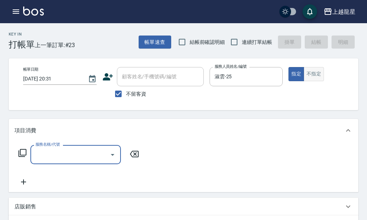
click at [305, 73] on button "不指定" at bounding box center [314, 74] width 20 height 14
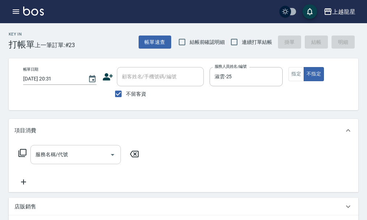
click at [60, 161] on input "服務名稱/代號" at bounding box center [70, 154] width 73 height 13
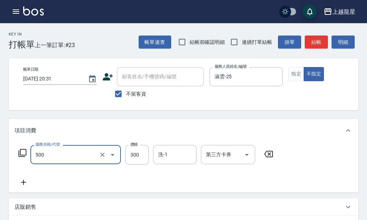
type input "一般洗髮(500)"
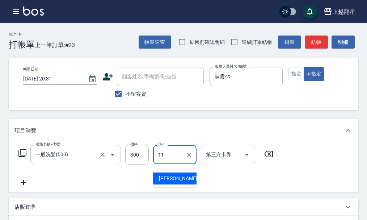
type input "[PERSON_NAME]-11"
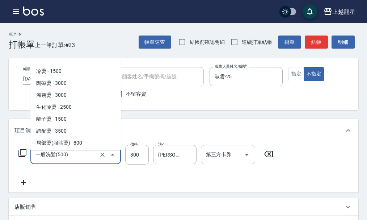
click at [70, 161] on input "一般洗髮(500)" at bounding box center [66, 154] width 64 height 13
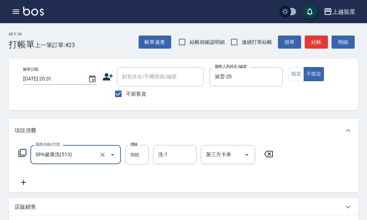
type input "SPA健康洗(513)"
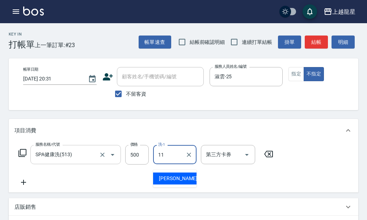
type input "[PERSON_NAME]-11"
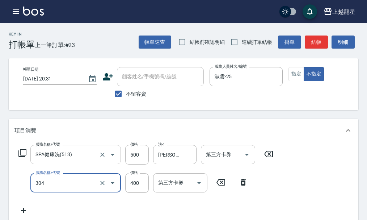
type input "剪髮(304)"
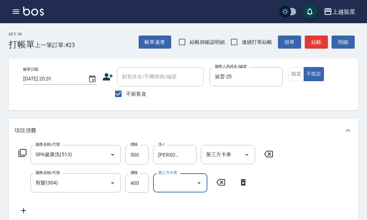
click at [318, 43] on button "結帳" at bounding box center [316, 41] width 23 height 13
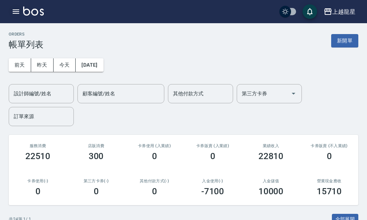
click at [18, 13] on icon "button" at bounding box center [16, 11] width 9 height 9
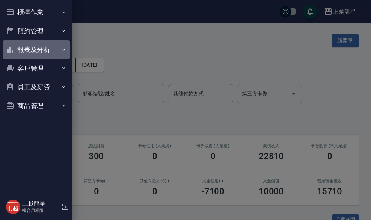
click at [33, 49] on button "報表及分析" at bounding box center [36, 49] width 67 height 19
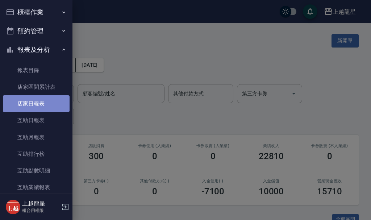
click at [44, 103] on link "店家日報表" at bounding box center [36, 103] width 67 height 17
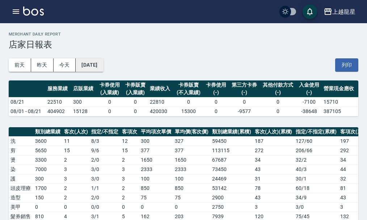
click at [103, 65] on button "[DATE]" at bounding box center [90, 64] width 28 height 13
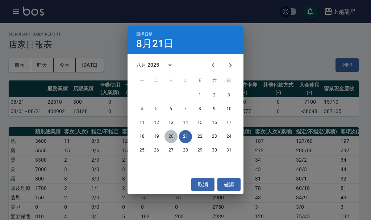
click at [171, 139] on button "20" at bounding box center [170, 136] width 13 height 13
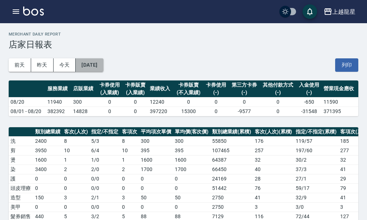
click at [103, 64] on button "2025/08/20" at bounding box center [90, 64] width 28 height 13
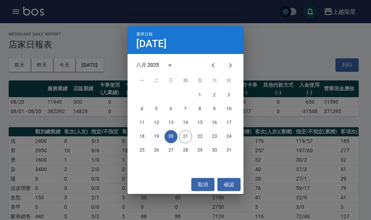
click at [159, 135] on button "19" at bounding box center [156, 136] width 13 height 13
